Goal: Task Accomplishment & Management: Use online tool/utility

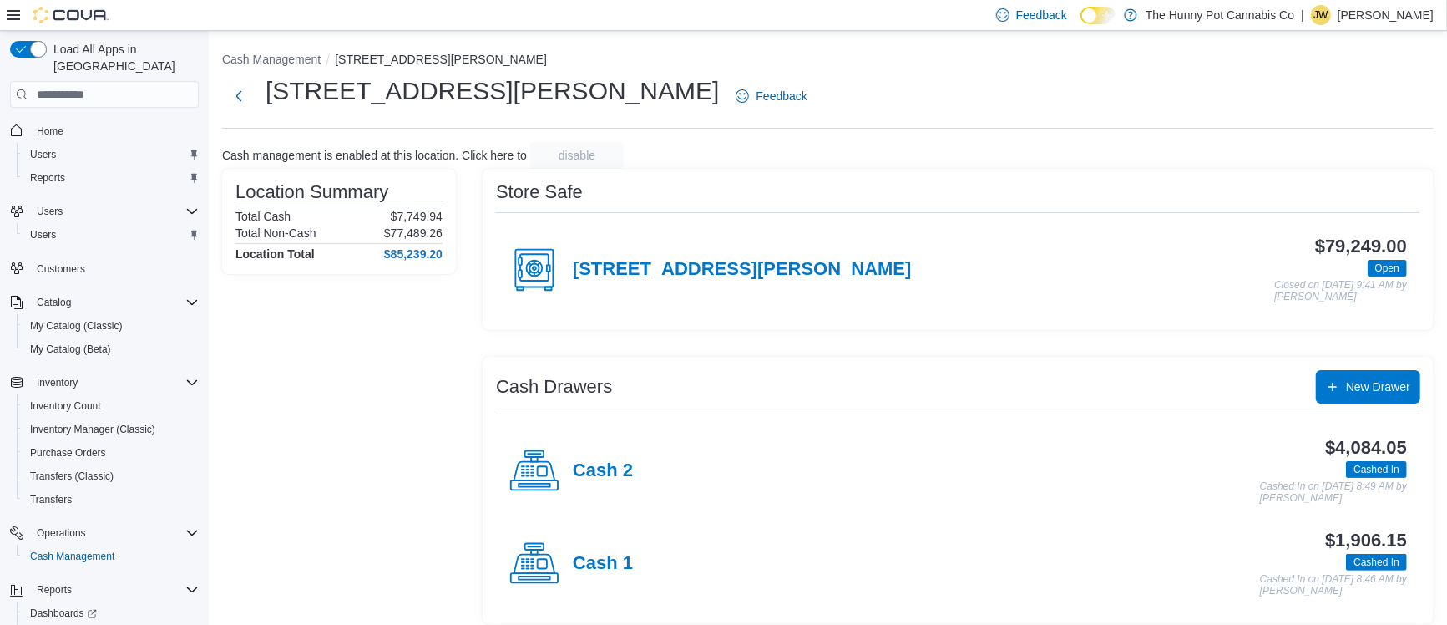
scroll to position [8, 0]
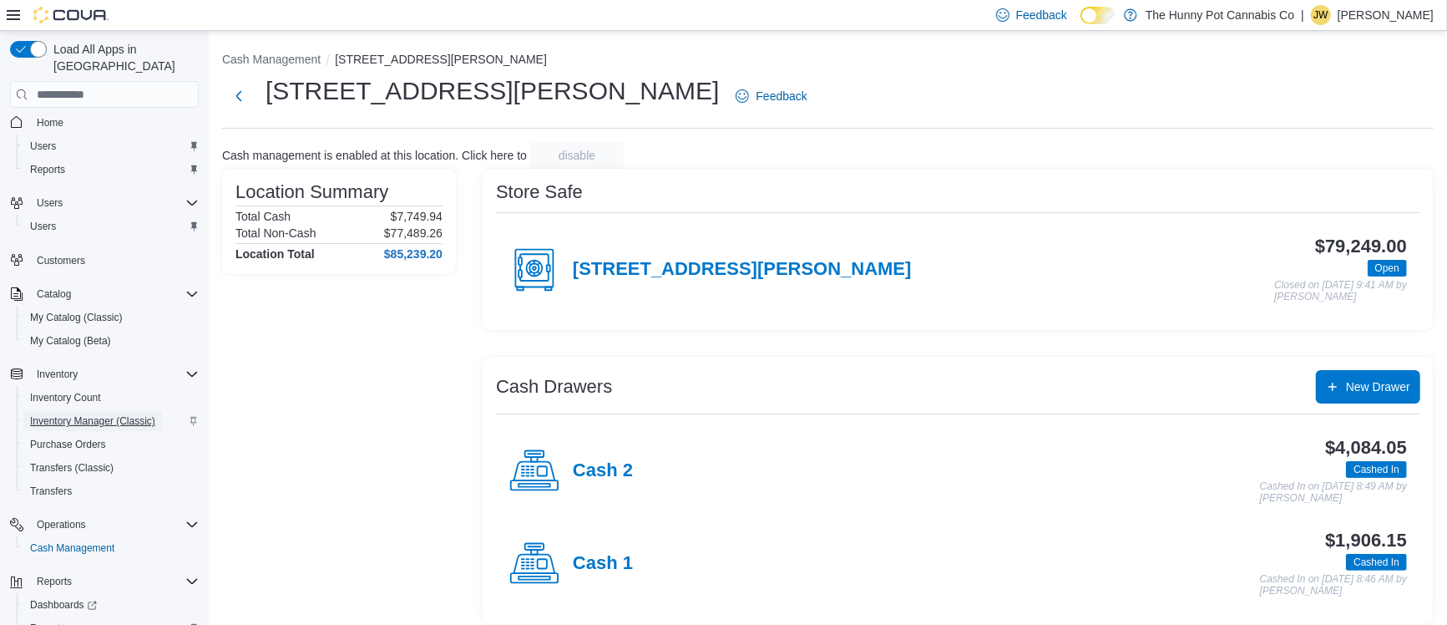
click at [107, 414] on span "Inventory Manager (Classic)" at bounding box center [92, 420] width 125 height 13
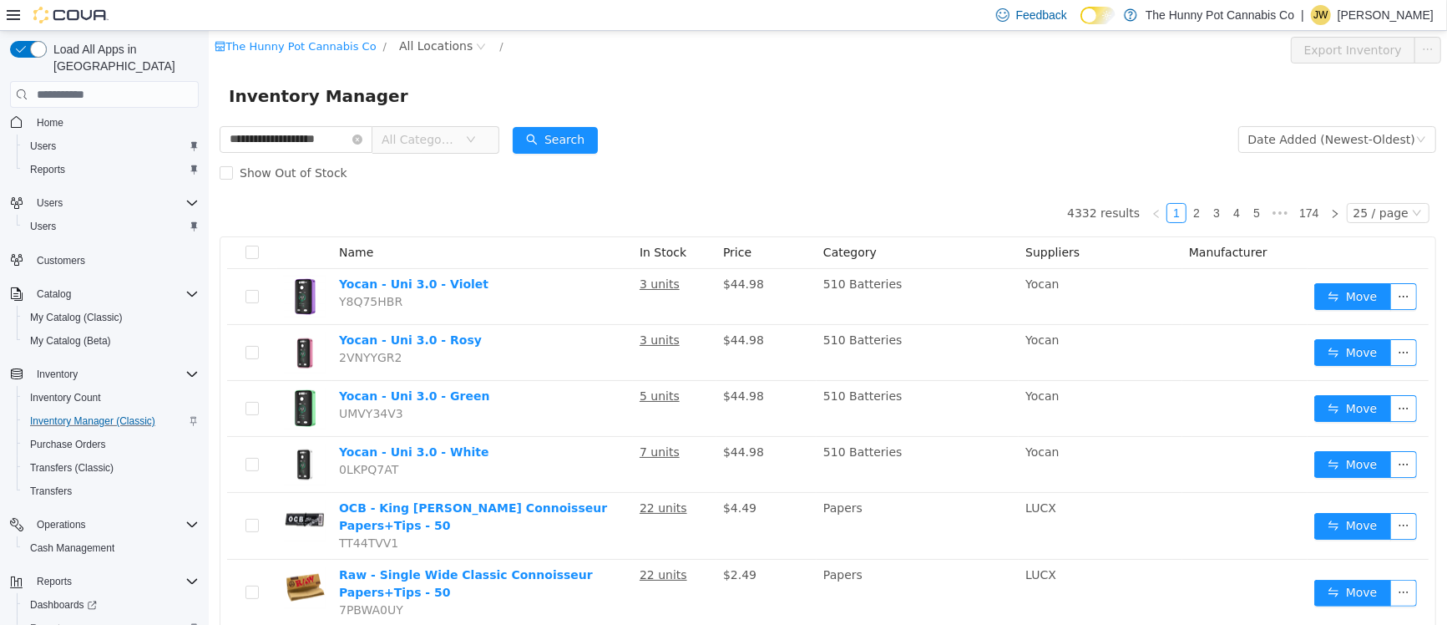
type input "**********"
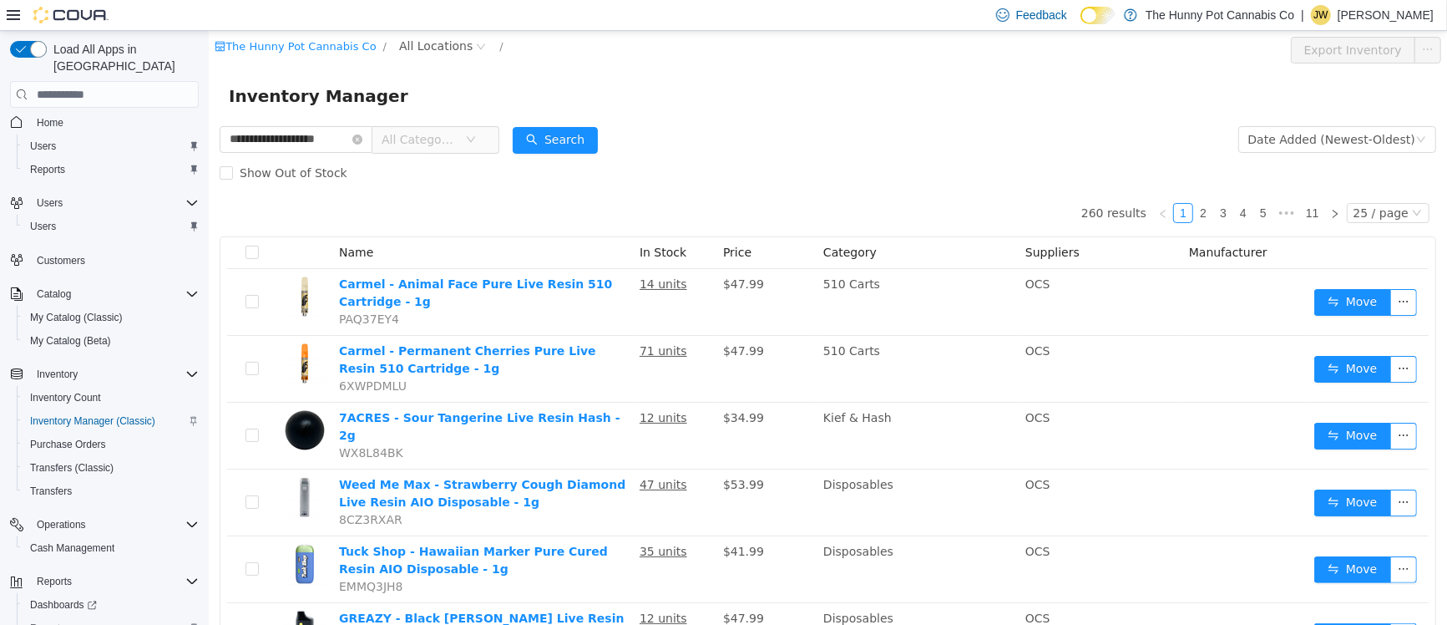
click at [458, 129] on span "All Categories" at bounding box center [423, 139] width 84 height 25
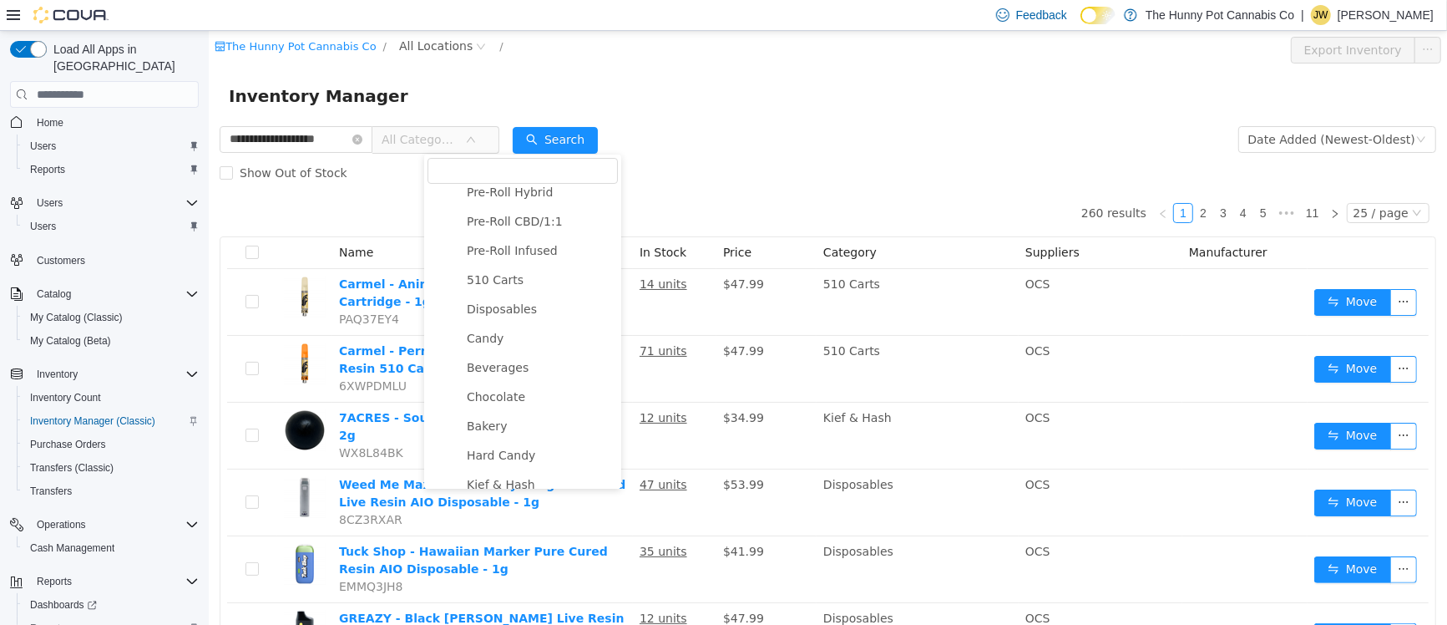
scroll to position [263, 0]
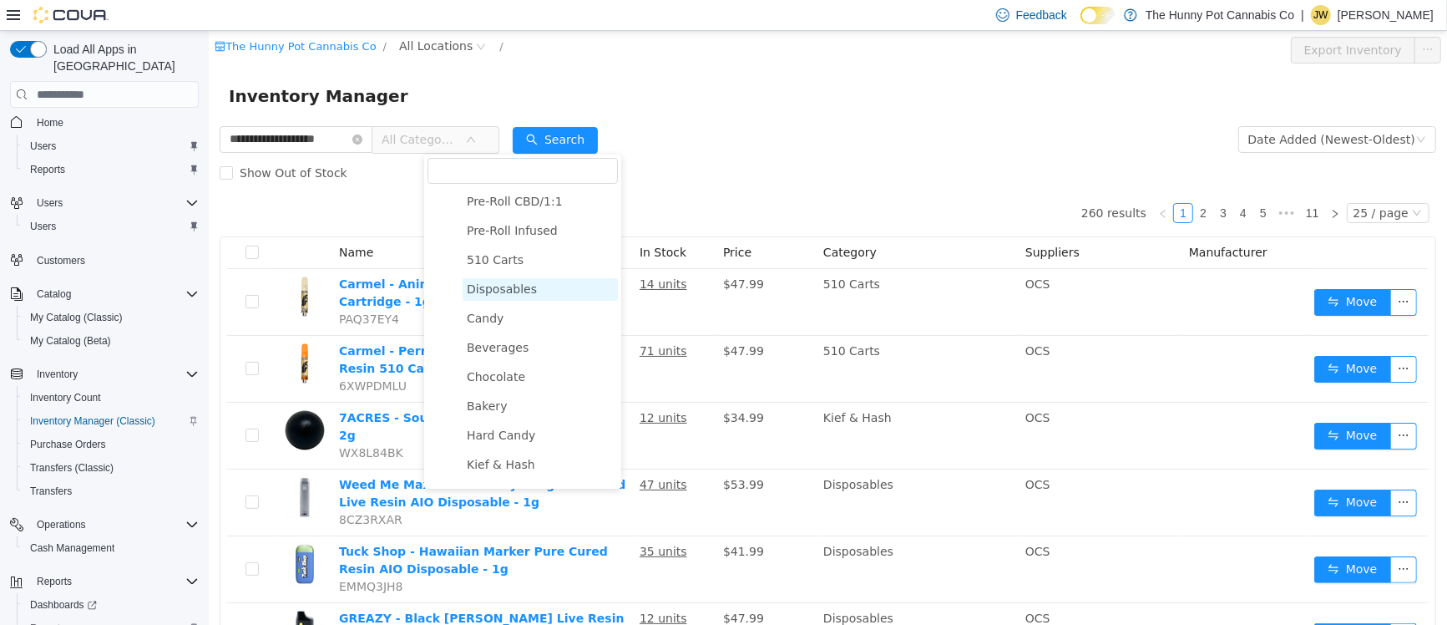
click at [522, 291] on span "Disposables" at bounding box center [501, 288] width 70 height 13
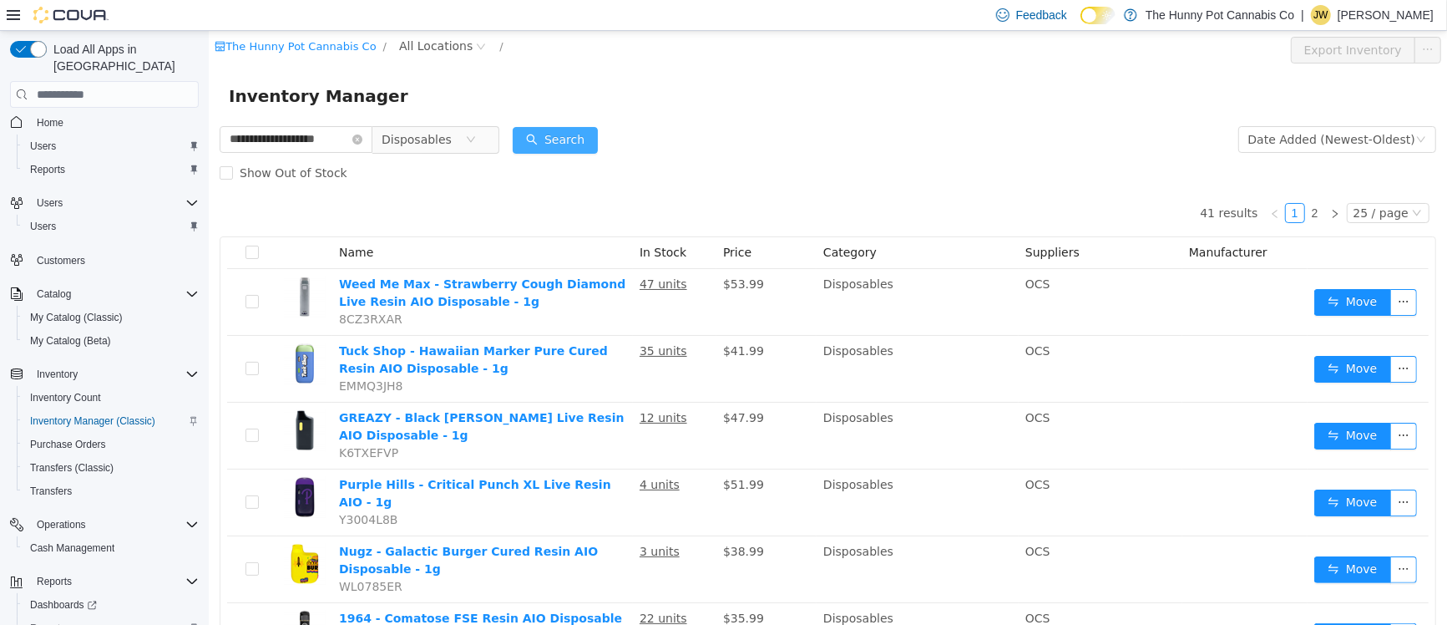
click at [597, 136] on button "Search" at bounding box center [554, 140] width 85 height 27
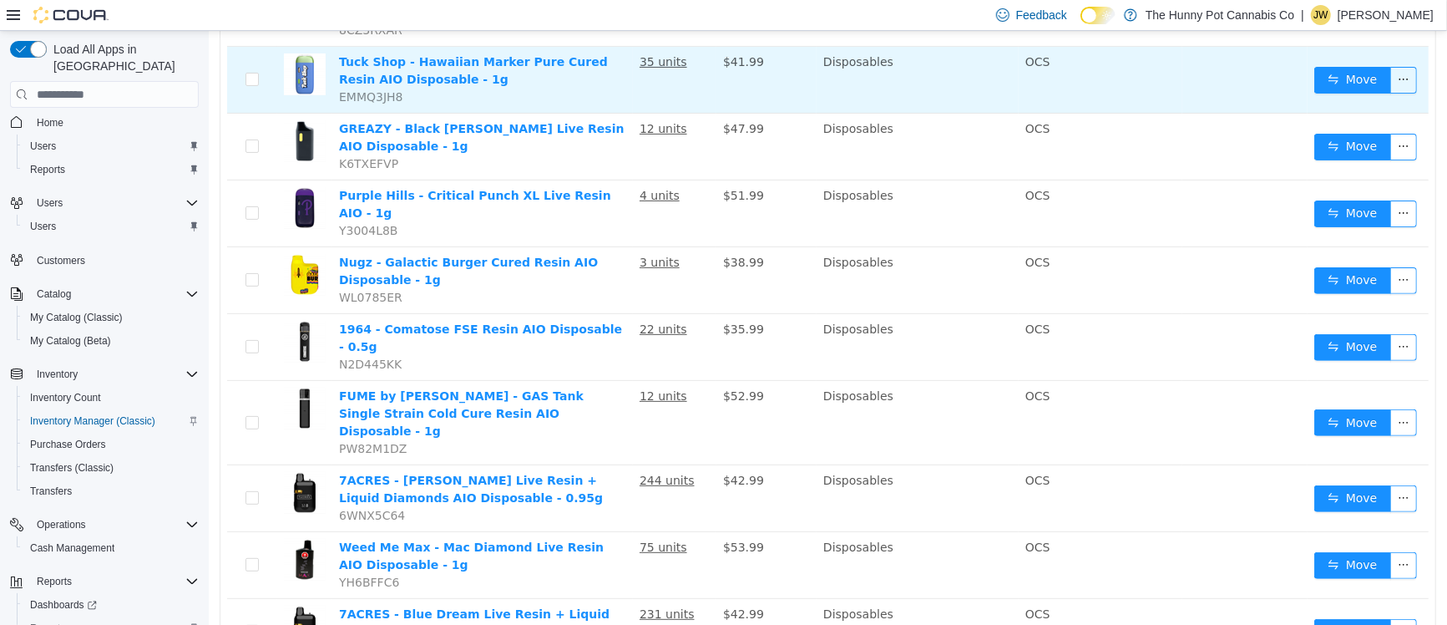
scroll to position [293, 0]
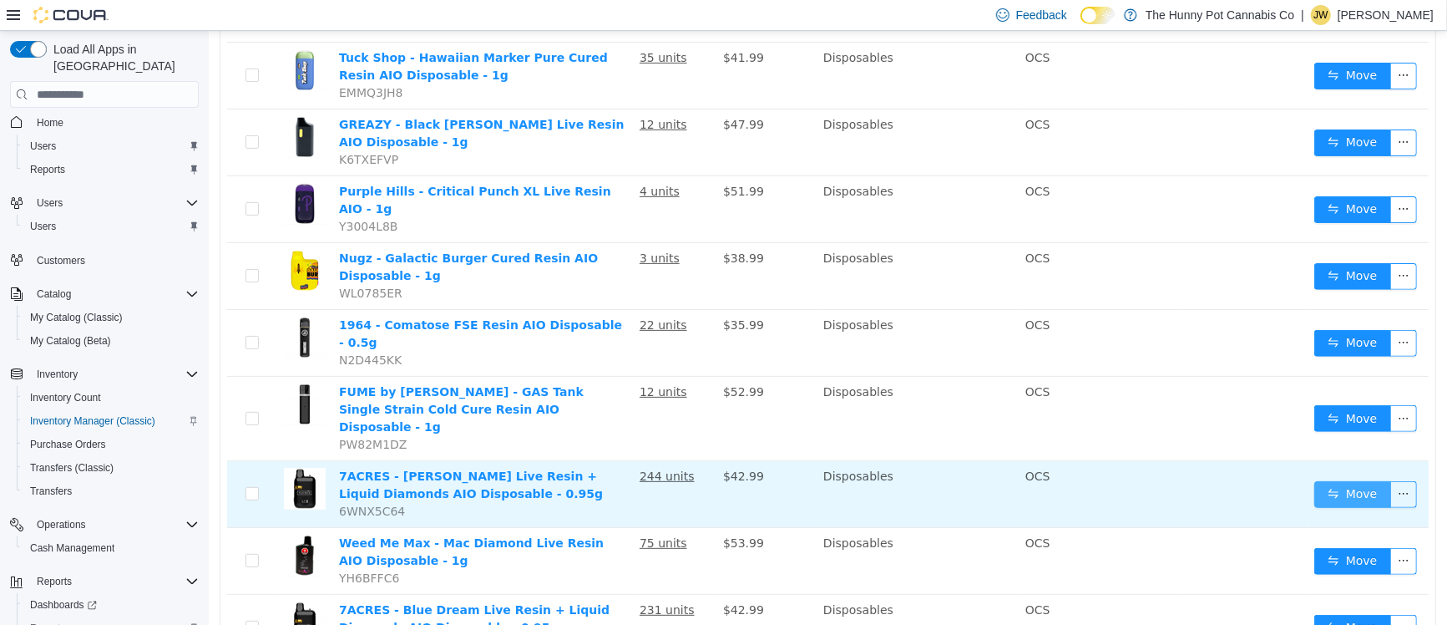
click at [1356, 481] on button "Move" at bounding box center [1352, 494] width 77 height 27
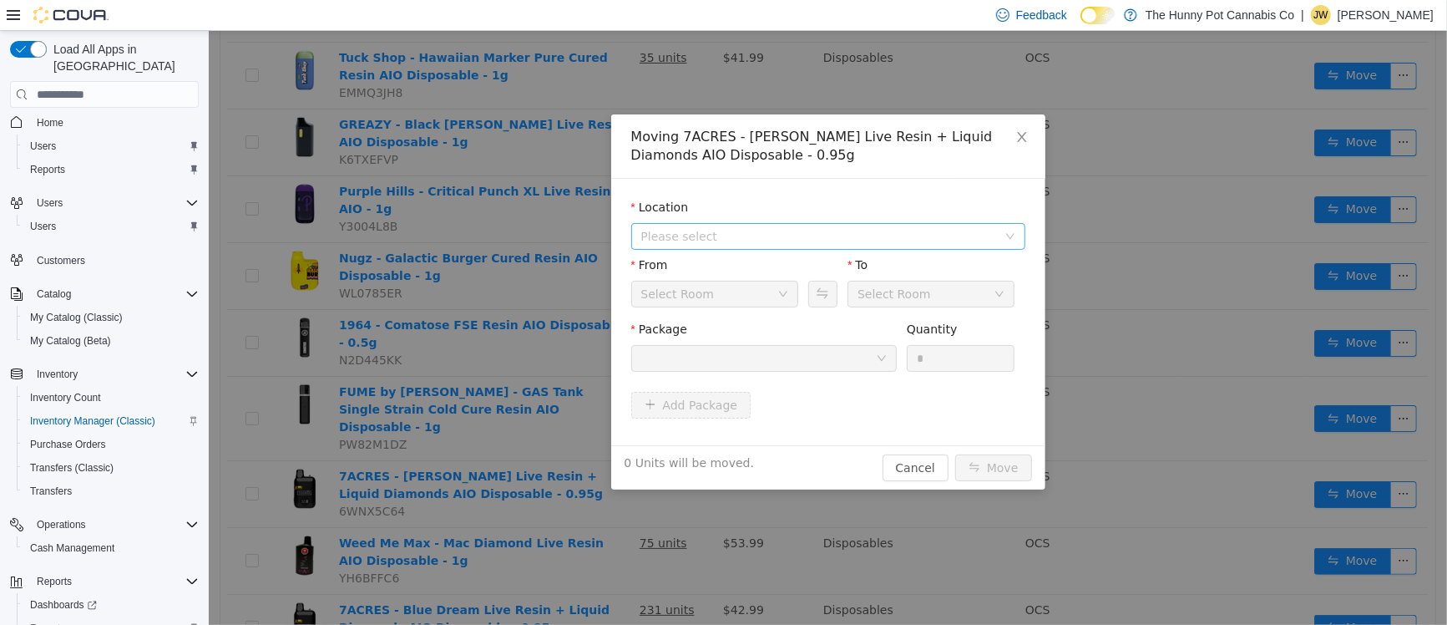
click at [726, 237] on span "Please select" at bounding box center [819, 236] width 356 height 17
click at [815, 177] on div "Moving 7ACRES - [PERSON_NAME] Live Resin + Liquid Diamonds AIO Disposable - 0.9…" at bounding box center [828, 146] width 434 height 64
click at [1016, 138] on icon "icon: close" at bounding box center [1021, 136] width 13 height 13
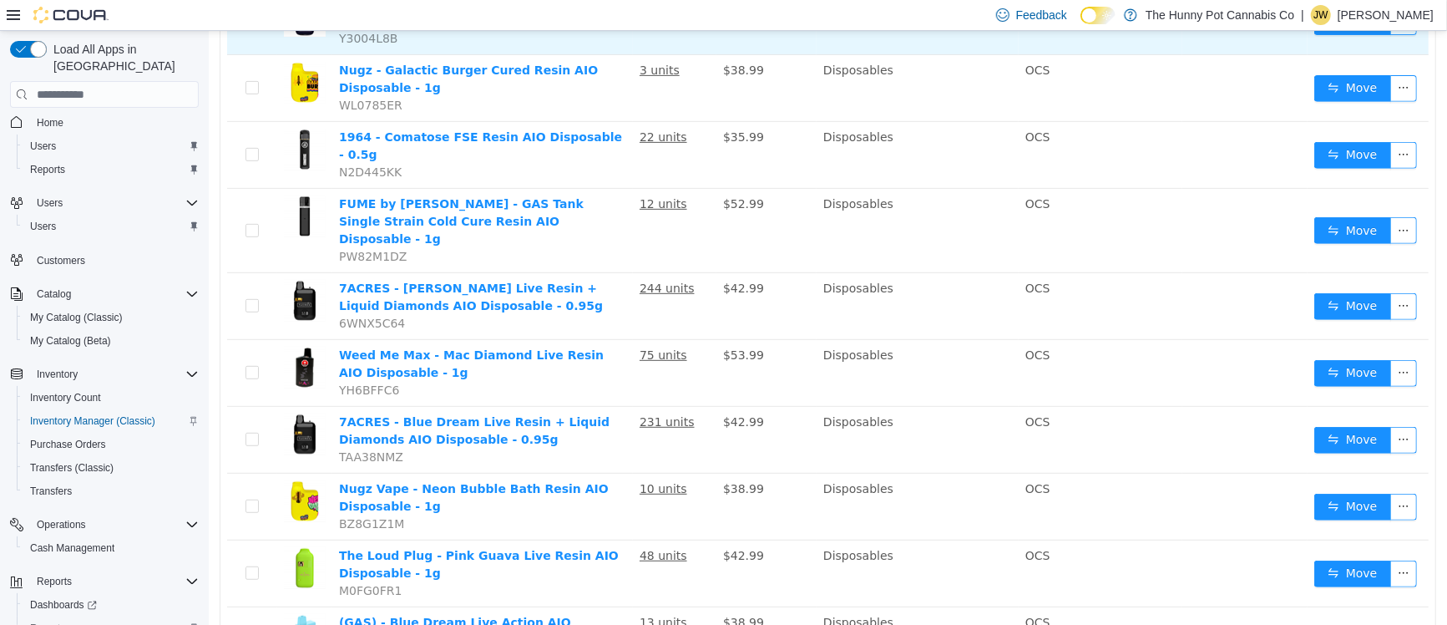
scroll to position [483, 0]
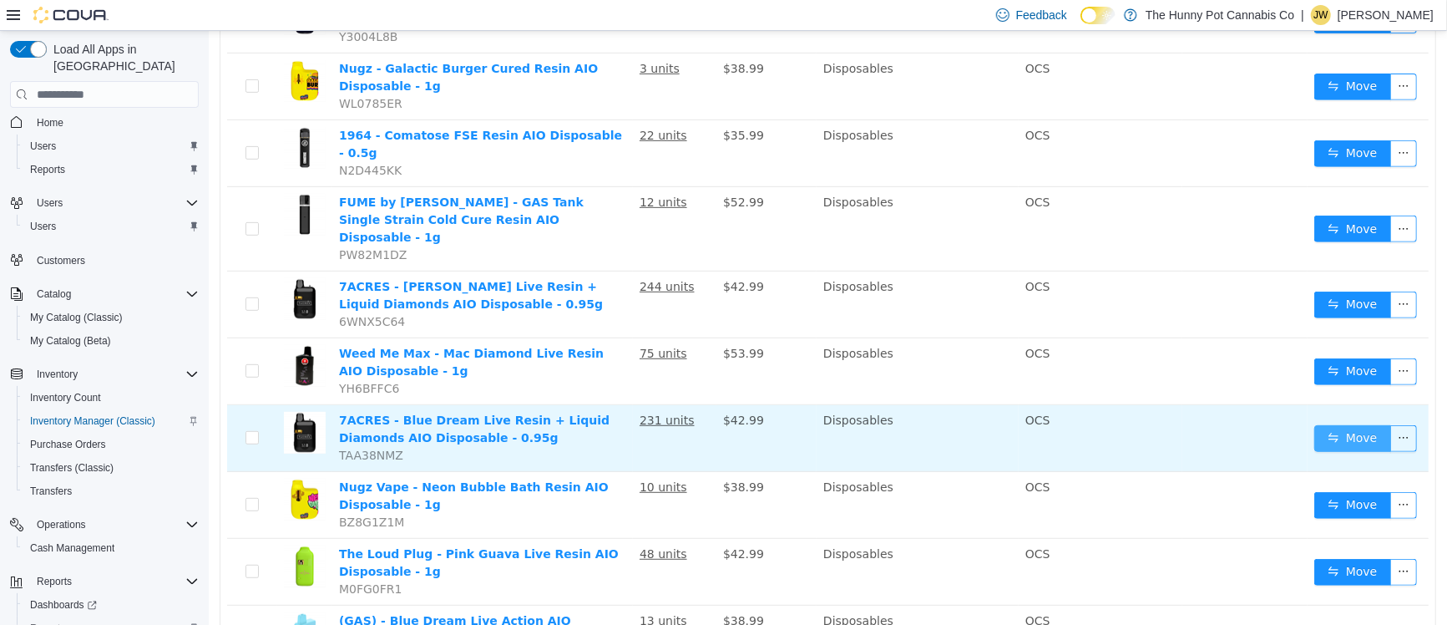
click at [1339, 425] on button "Move" at bounding box center [1352, 438] width 77 height 27
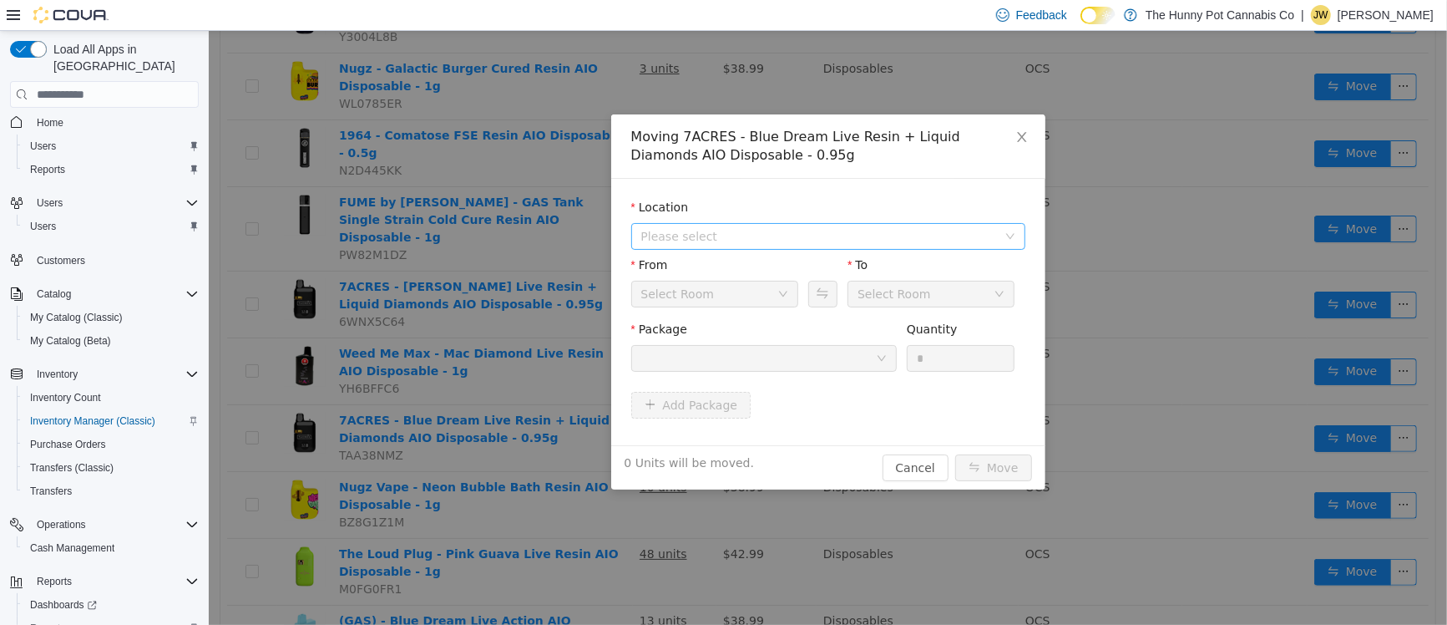
click at [659, 243] on span "Please select" at bounding box center [819, 236] width 356 height 17
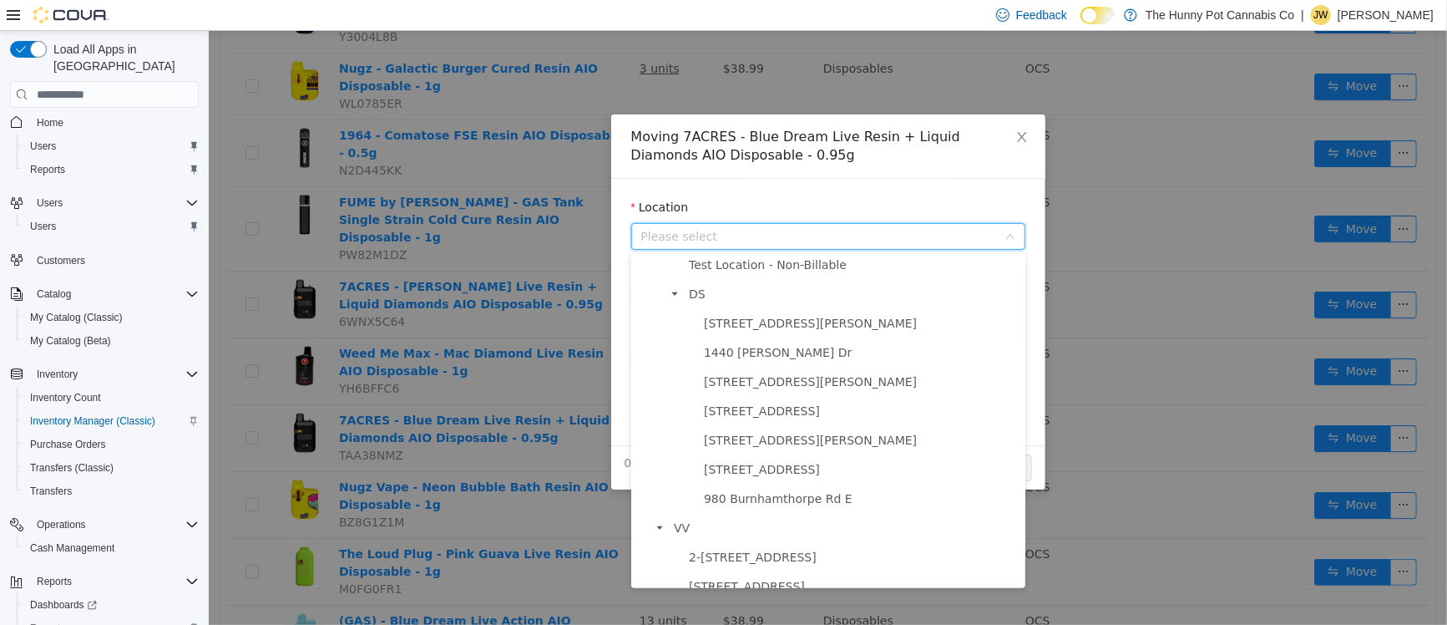
scroll to position [971, 0]
click at [753, 320] on span "[STREET_ADDRESS][PERSON_NAME]" at bounding box center [809, 320] width 213 height 13
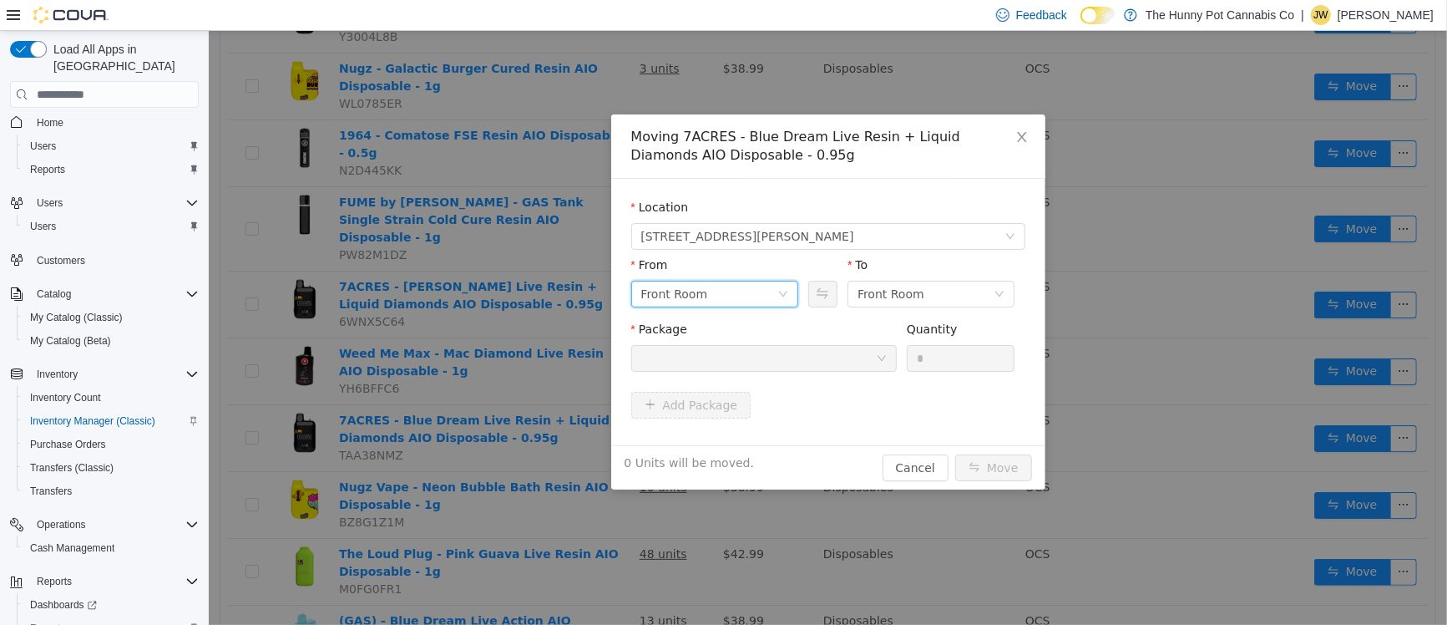
click at [731, 302] on div "Front Room" at bounding box center [709, 293] width 136 height 25
click at [956, 289] on div "Front Room" at bounding box center [925, 293] width 136 height 25
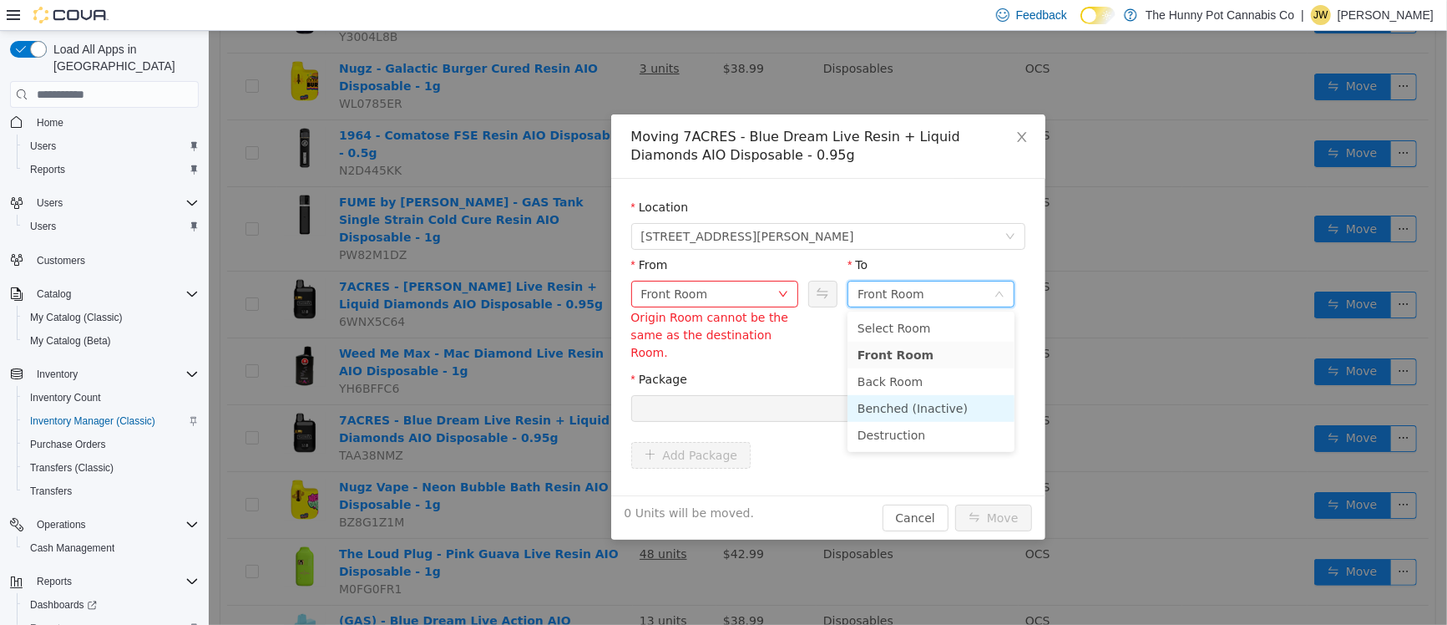
click at [904, 418] on li "Benched (Inactive)" at bounding box center [930, 408] width 167 height 27
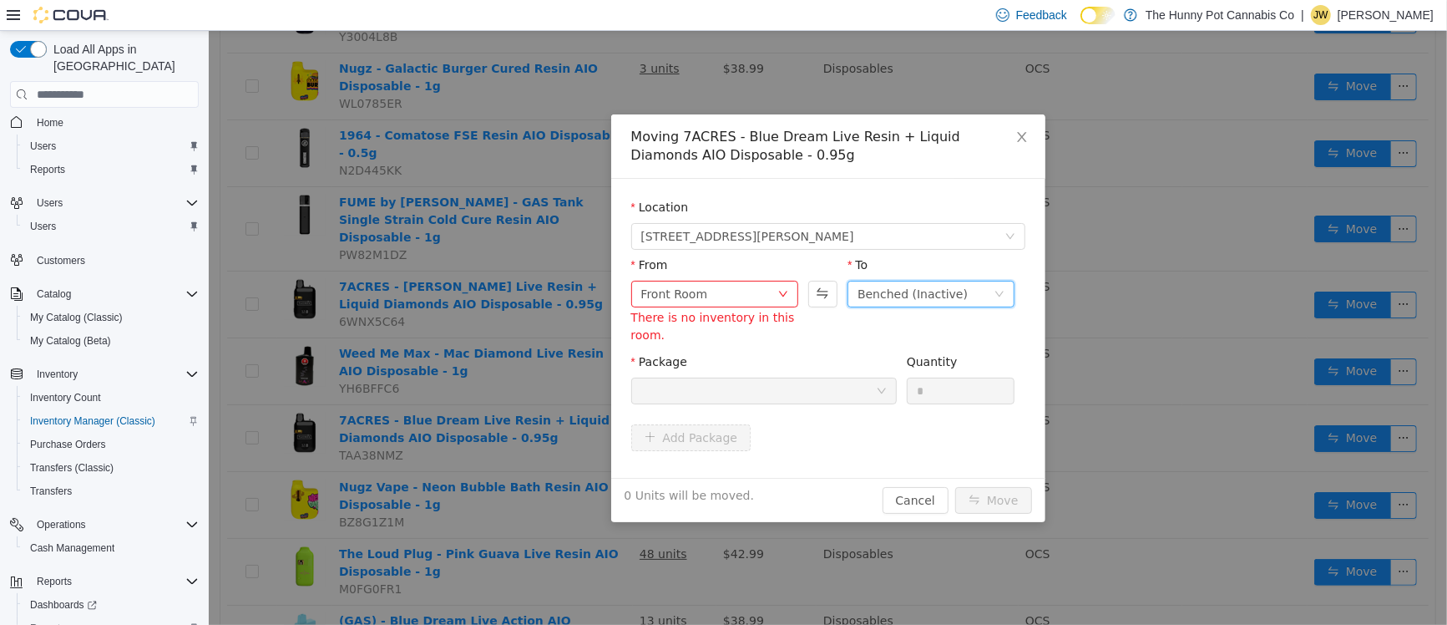
click at [691, 388] on div at bounding box center [758, 390] width 235 height 25
click at [666, 289] on div "Front Room" at bounding box center [674, 293] width 67 height 25
click at [1018, 134] on icon "icon: close" at bounding box center [1020, 137] width 9 height 10
